Goal: Information Seeking & Learning: Learn about a topic

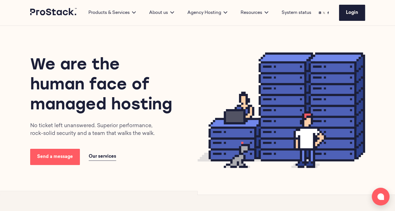
click at [243, 58] on link "Case studies" at bounding box center [243, 57] width 22 height 4
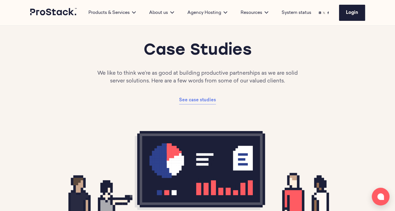
click at [205, 99] on span "See case studies" at bounding box center [197, 100] width 37 height 4
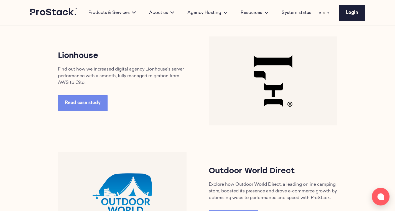
scroll to position [473, 0]
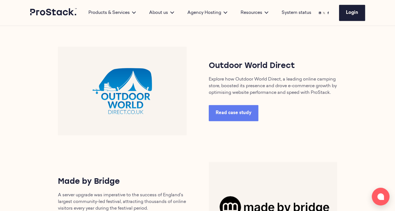
click at [236, 115] on span "Read case study" at bounding box center [234, 113] width 36 height 4
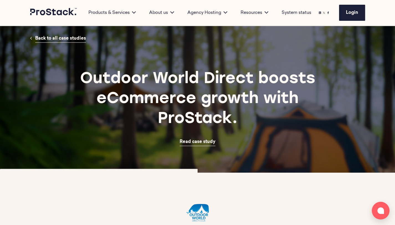
click at [40, 183] on div at bounding box center [198, 213] width 380 height 80
drag, startPoint x: 40, startPoint y: 183, endPoint x: 40, endPoint y: 155, distance: 28.0
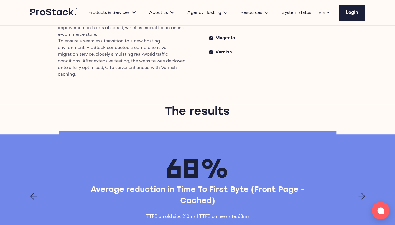
scroll to position [390, 0]
